Goal: Find specific page/section: Find specific page/section

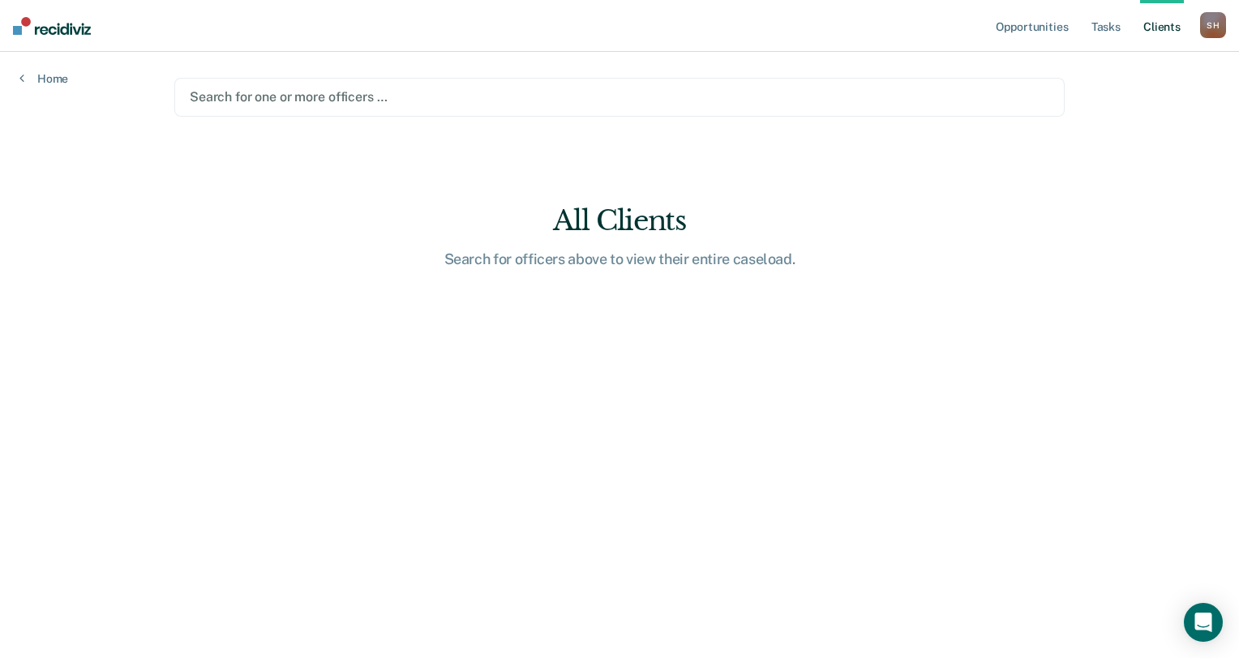
click at [250, 96] on div at bounding box center [619, 97] width 859 height 19
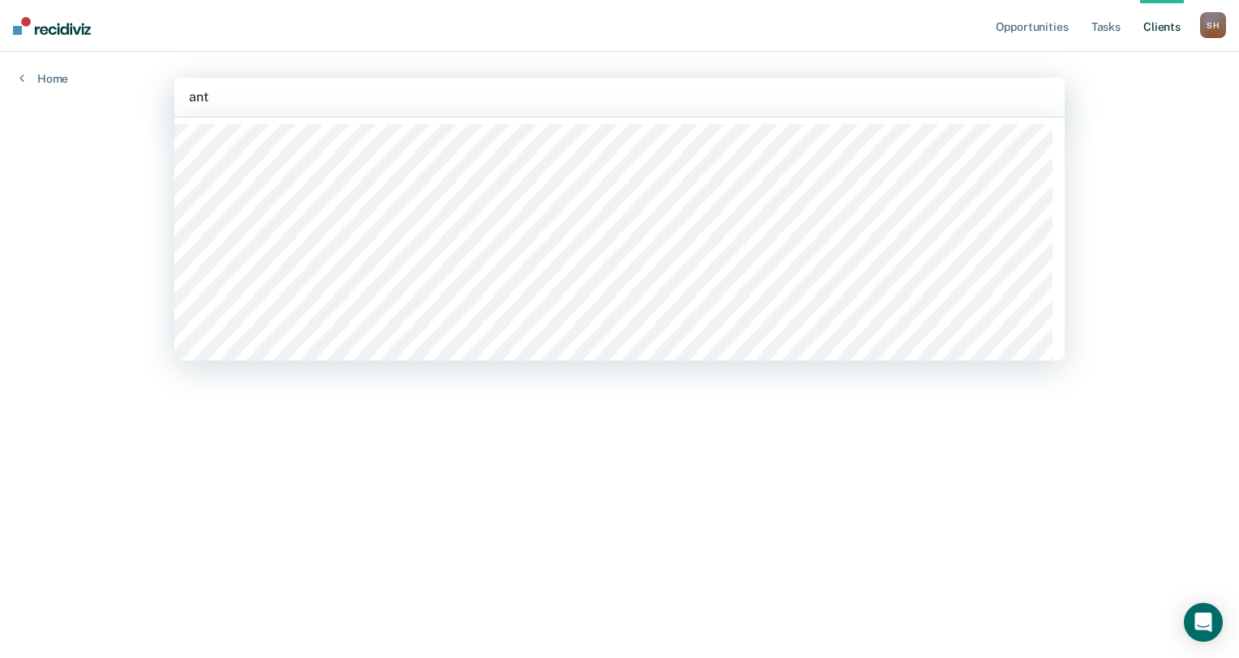
type input "anto"
type input "pol"
type input "broo"
